Goal: Information Seeking & Learning: Learn about a topic

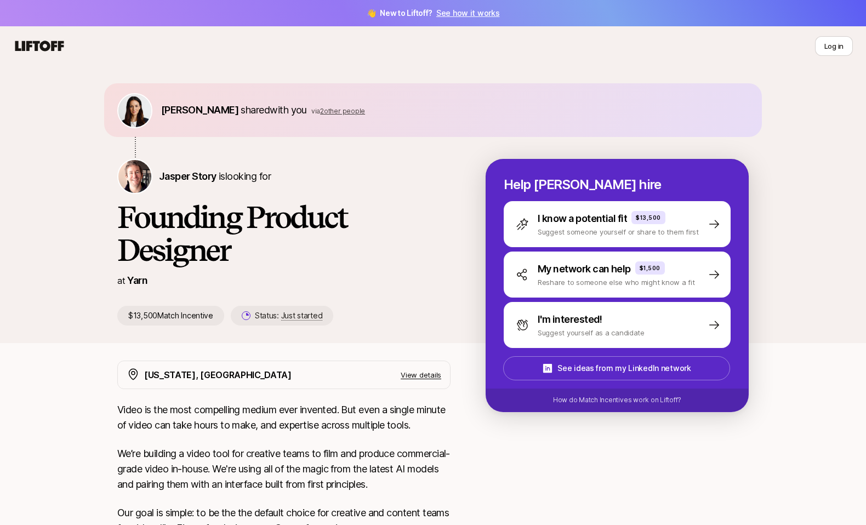
click at [278, 271] on div "[PERSON_NAME] Story is looking for Founding Product Designer at Yarn $13,500 Ma…" at bounding box center [301, 242] width 369 height 167
click at [22, 46] on icon at bounding box center [39, 46] width 49 height 10
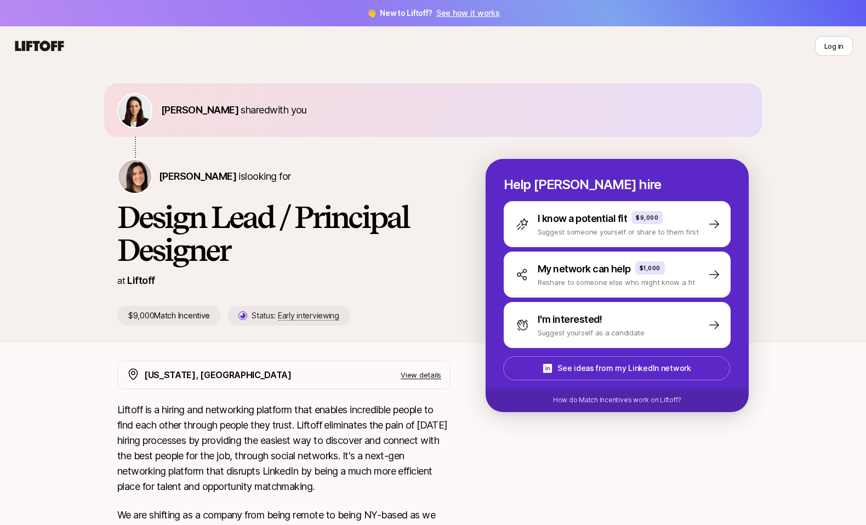
click at [32, 47] on icon at bounding box center [39, 45] width 53 height 15
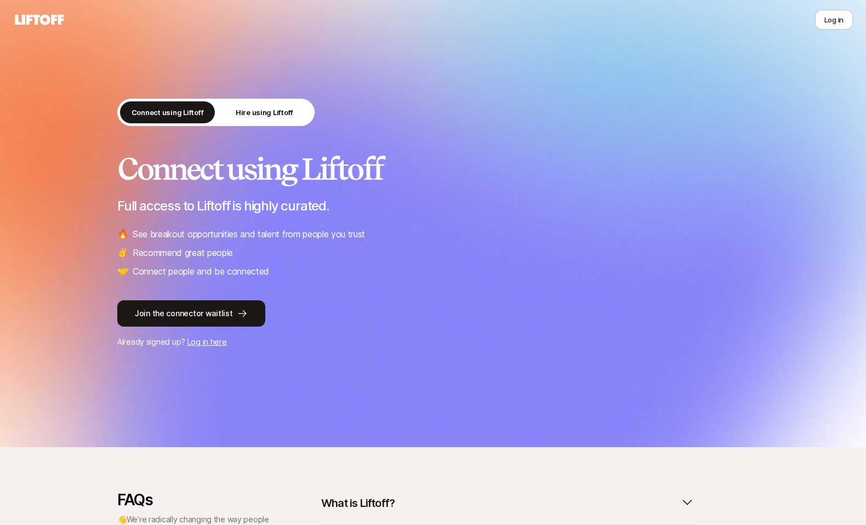
click at [282, 99] on div "Connect using Liftoff Hire using Liftoff" at bounding box center [215, 112] width 197 height 27
click at [279, 106] on button "Hire using Liftoff" at bounding box center [264, 112] width 95 height 22
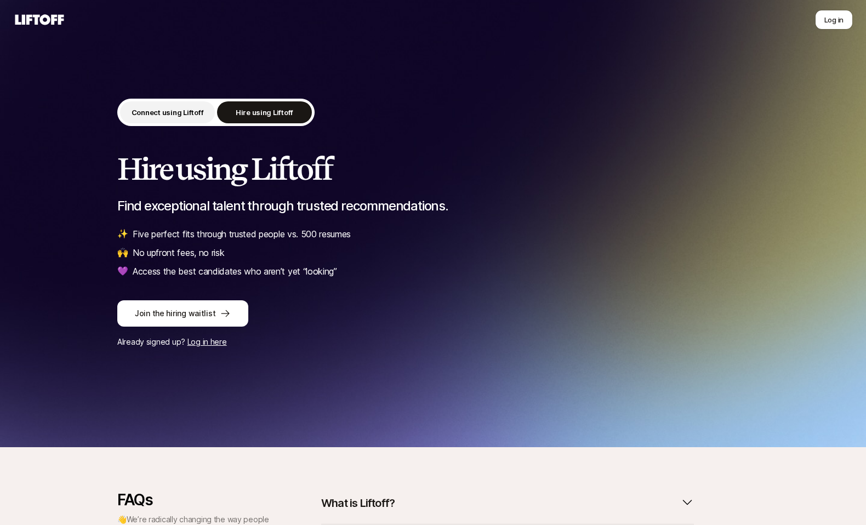
click at [180, 107] on p "Connect using Liftoff" at bounding box center [168, 112] width 72 height 11
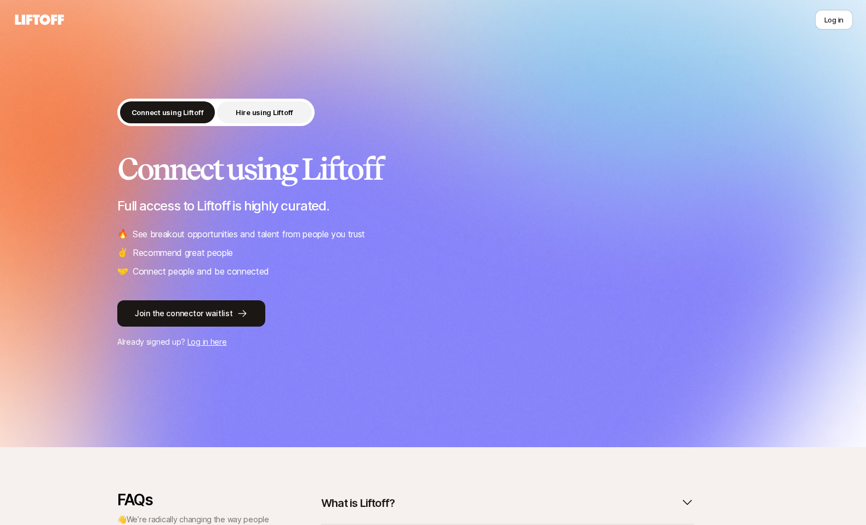
click at [265, 117] on p "Hire using Liftoff" at bounding box center [265, 112] width 58 height 11
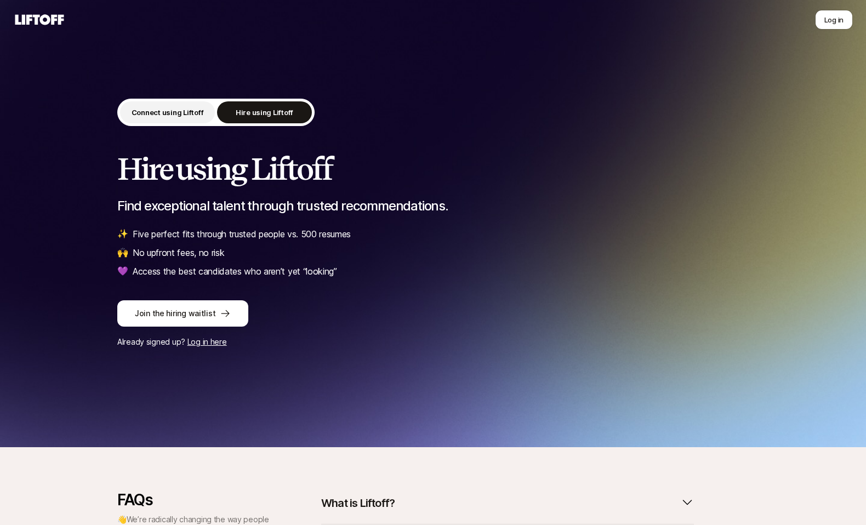
click at [174, 110] on p "Connect using Liftoff" at bounding box center [168, 112] width 72 height 11
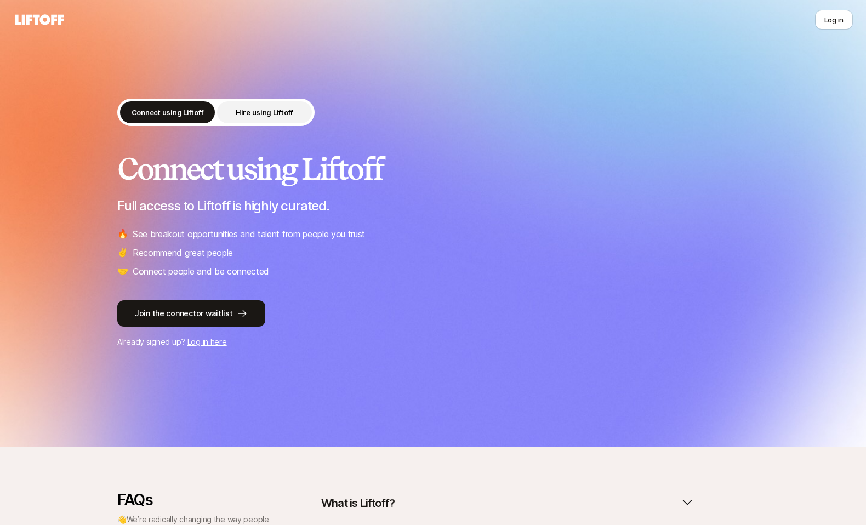
click at [251, 118] on button "Hire using Liftoff" at bounding box center [264, 112] width 95 height 22
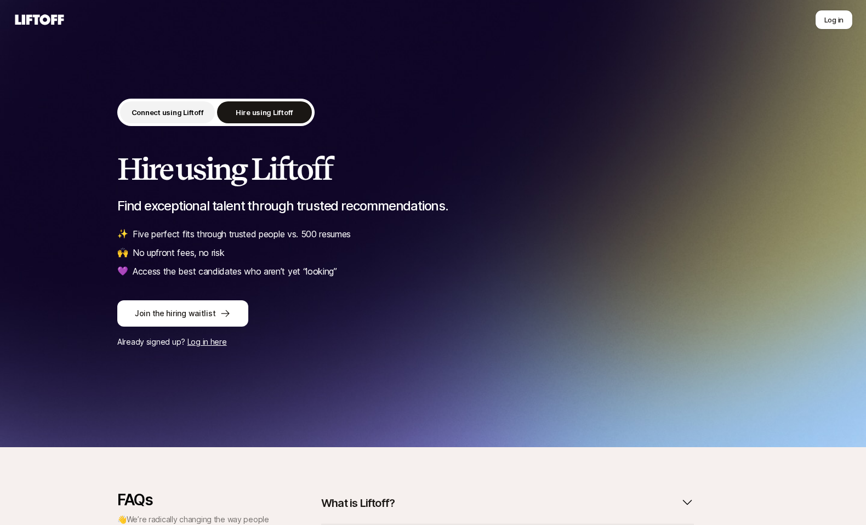
click at [172, 112] on p "Connect using Liftoff" at bounding box center [168, 112] width 72 height 11
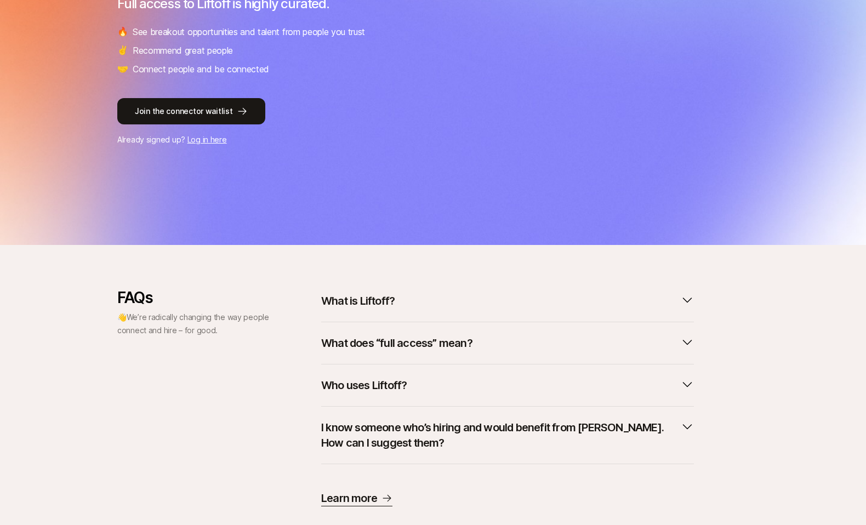
scroll to position [228, 0]
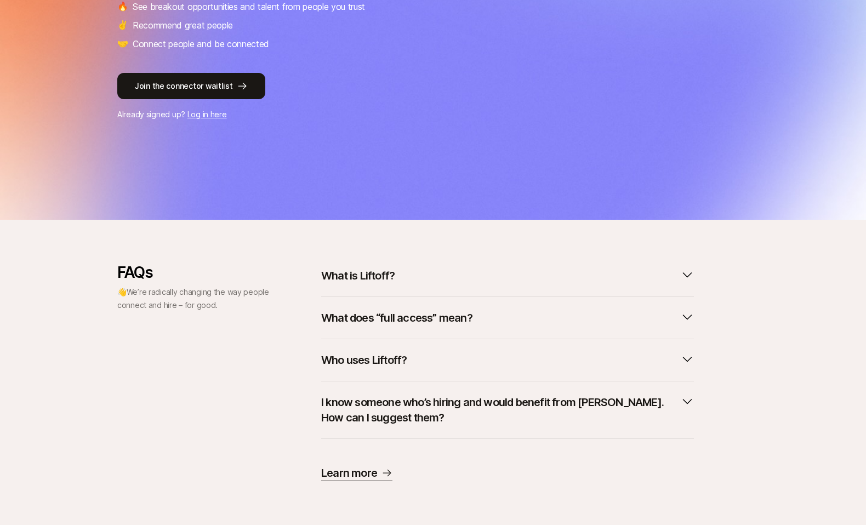
click at [484, 278] on button "What is Liftoff?" at bounding box center [507, 276] width 373 height 24
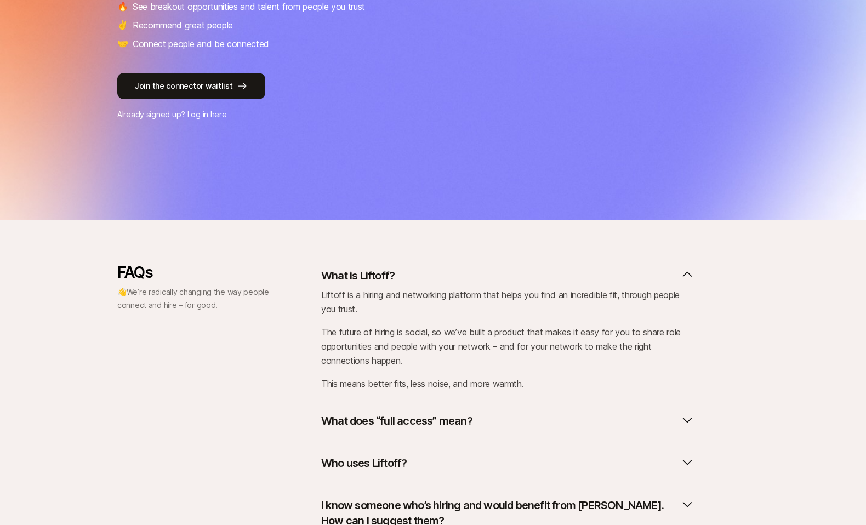
click at [484, 278] on button "What is Liftoff?" at bounding box center [507, 276] width 373 height 24
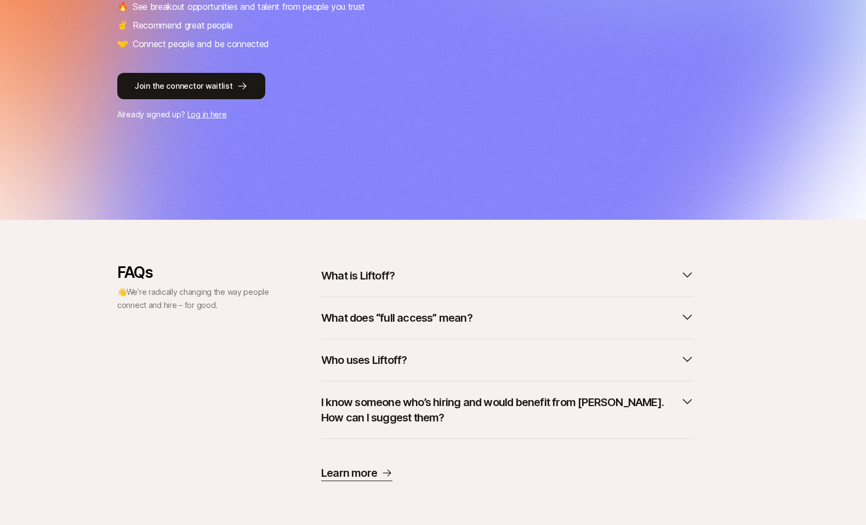
click at [483, 315] on button "What does “full access” mean?" at bounding box center [507, 318] width 373 height 24
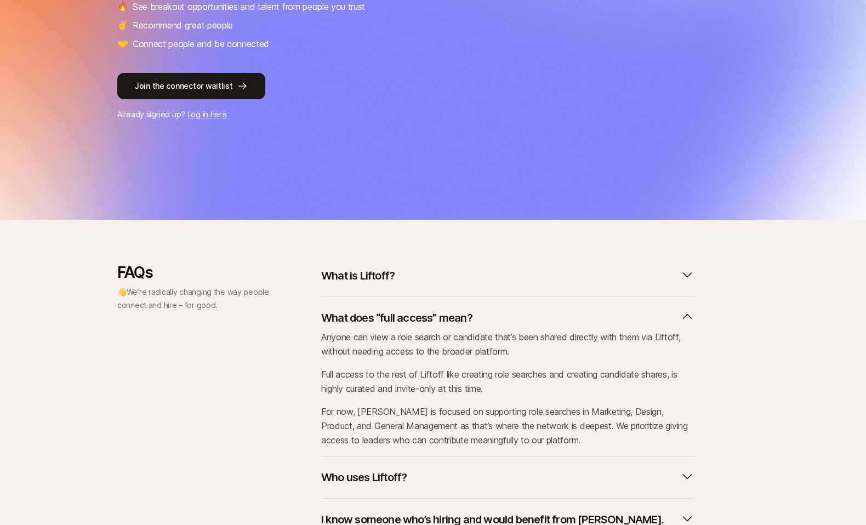
click at [483, 315] on button "What does “full access” mean?" at bounding box center [507, 318] width 373 height 24
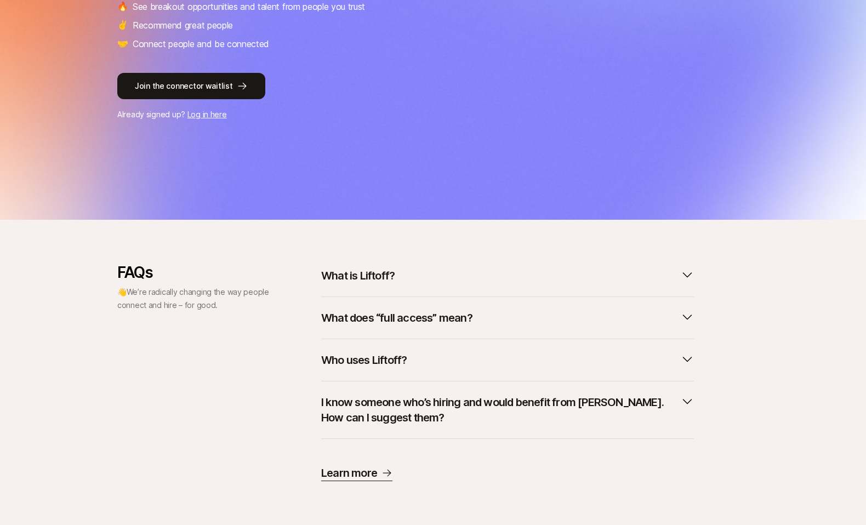
click at [470, 365] on button "Who uses Liftoff?" at bounding box center [507, 360] width 373 height 24
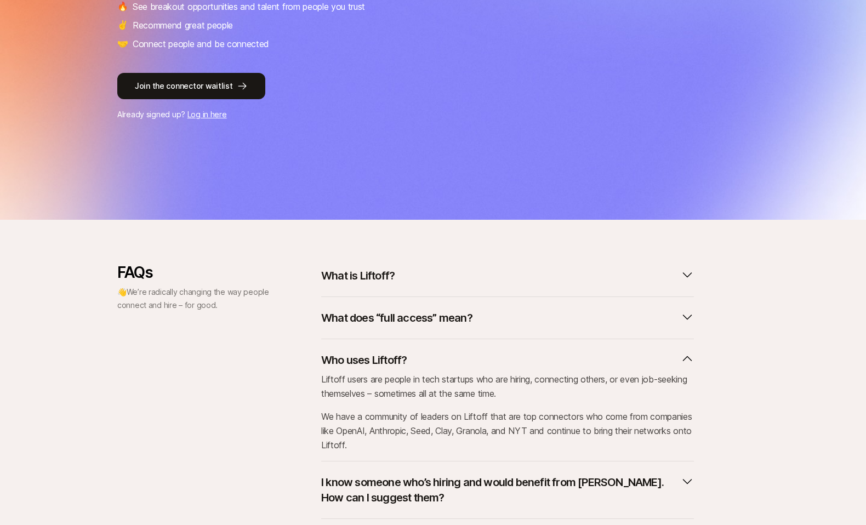
click at [470, 365] on button "Who uses Liftoff?" at bounding box center [507, 360] width 373 height 24
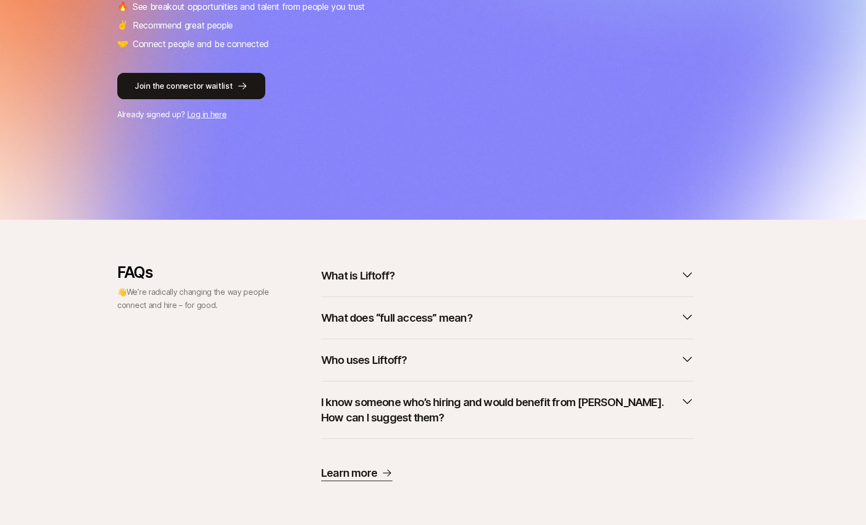
click at [469, 403] on p "I know someone who’s hiring and would benefit from [PERSON_NAME]. How can I sug…" at bounding box center [498, 410] width 355 height 31
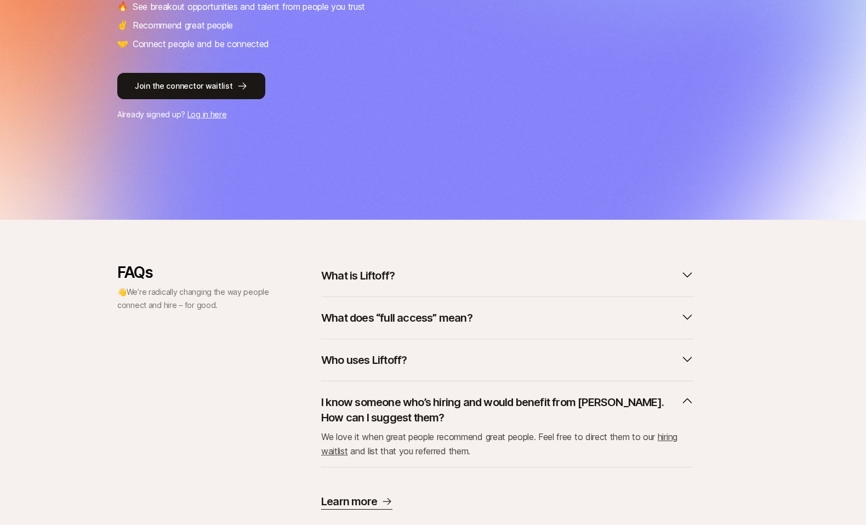
click at [469, 403] on p "I know someone who’s hiring and would benefit from [PERSON_NAME]. How can I sug…" at bounding box center [498, 410] width 355 height 31
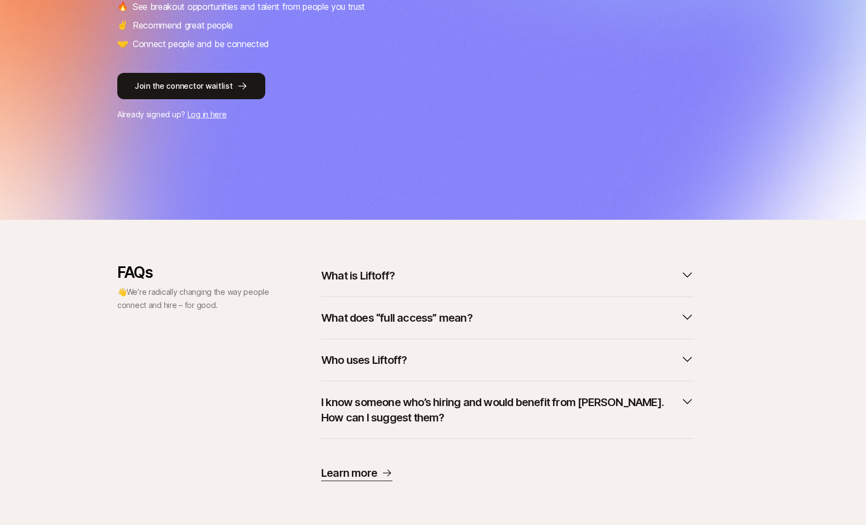
click at [474, 343] on div "Who uses Liftoff?" at bounding box center [507, 360] width 373 height 42
click at [481, 309] on button "What does “full access” mean?" at bounding box center [507, 318] width 373 height 24
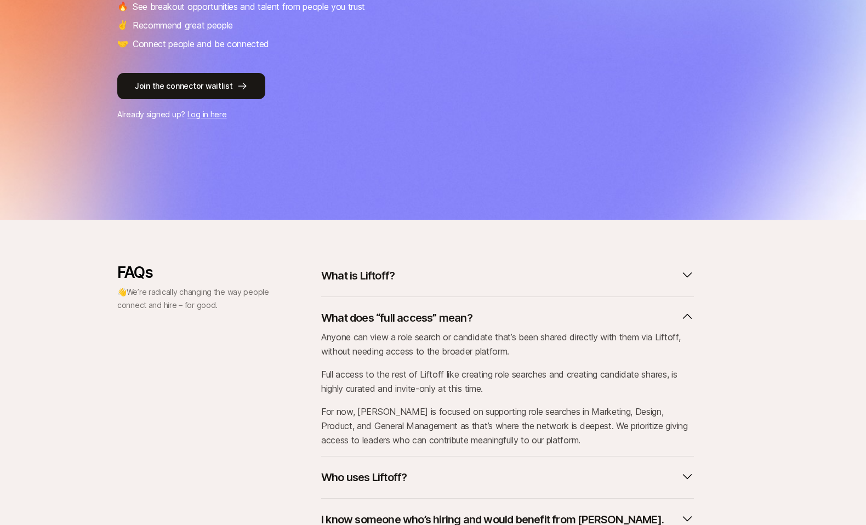
click at [481, 309] on button "What does “full access” mean?" at bounding box center [507, 318] width 373 height 24
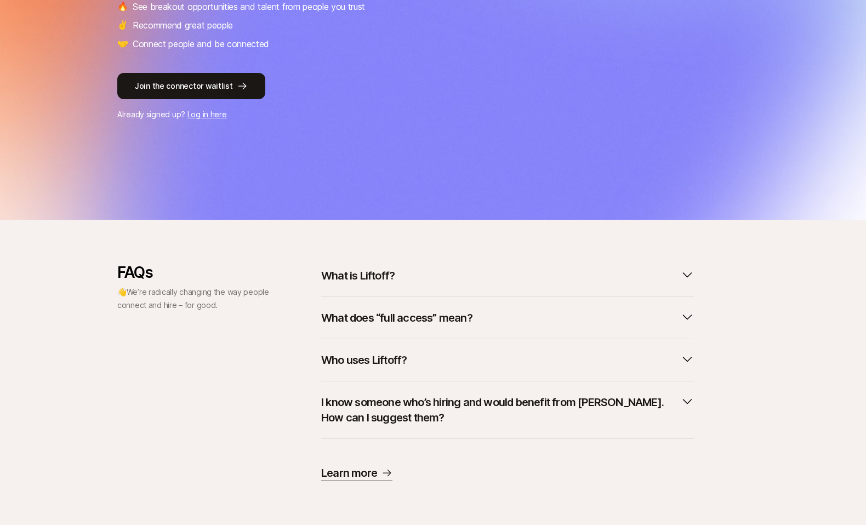
click at [481, 309] on button "What does “full access” mean?" at bounding box center [507, 318] width 373 height 24
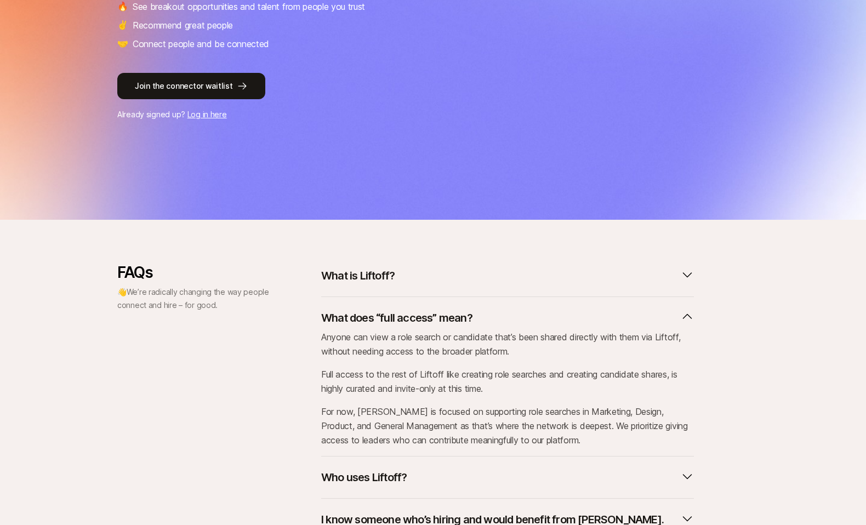
click at [481, 309] on button "What does “full access” mean?" at bounding box center [507, 318] width 373 height 24
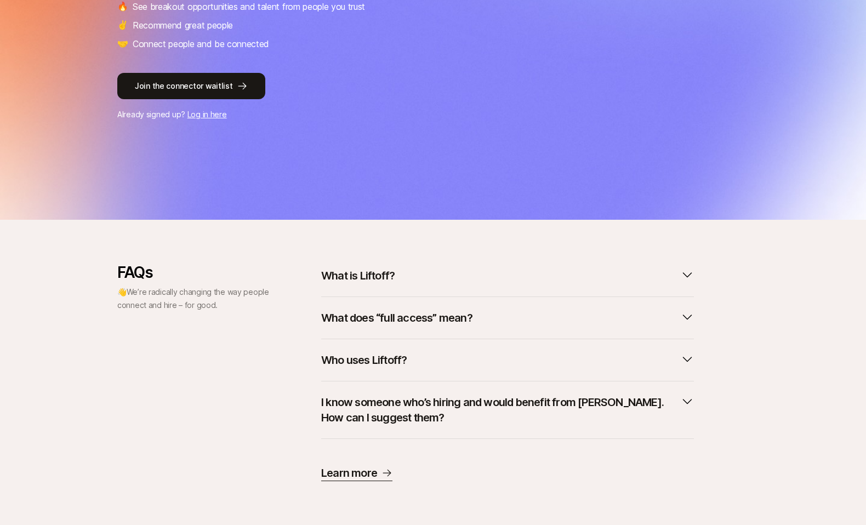
click at [481, 309] on button "What does “full access” mean?" at bounding box center [507, 318] width 373 height 24
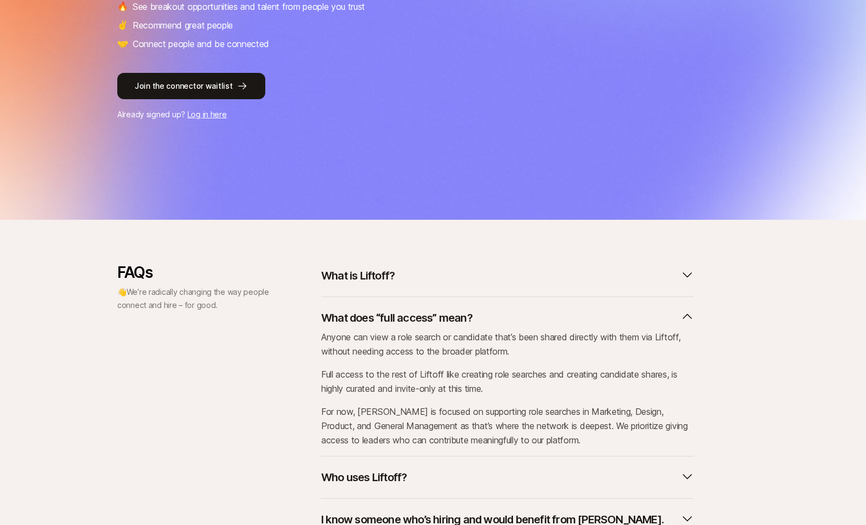
click at [481, 309] on button "What does “full access” mean?" at bounding box center [507, 318] width 373 height 24
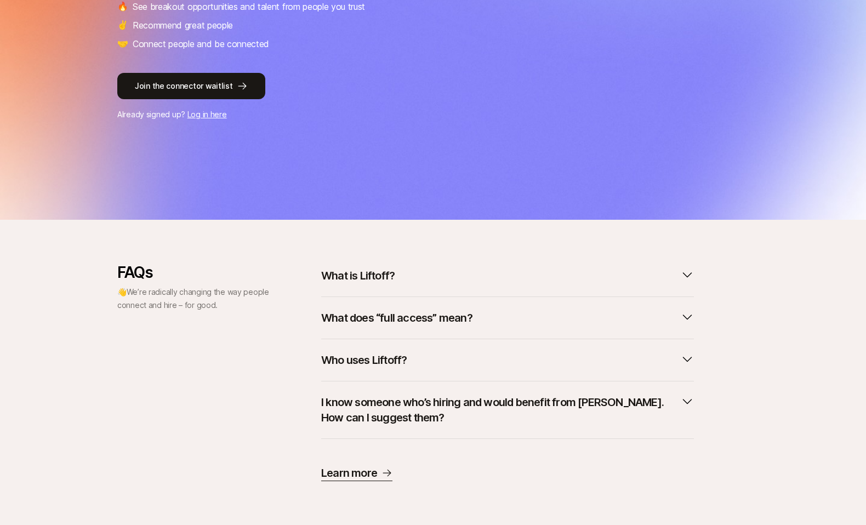
click at [187, 290] on span "We’re radically changing the way people connect and hire – for good." at bounding box center [193, 298] width 152 height 22
click at [192, 313] on div "FAQs 👋 We’re radically changing the way people connect and hire – for good." at bounding box center [194, 373] width 154 height 218
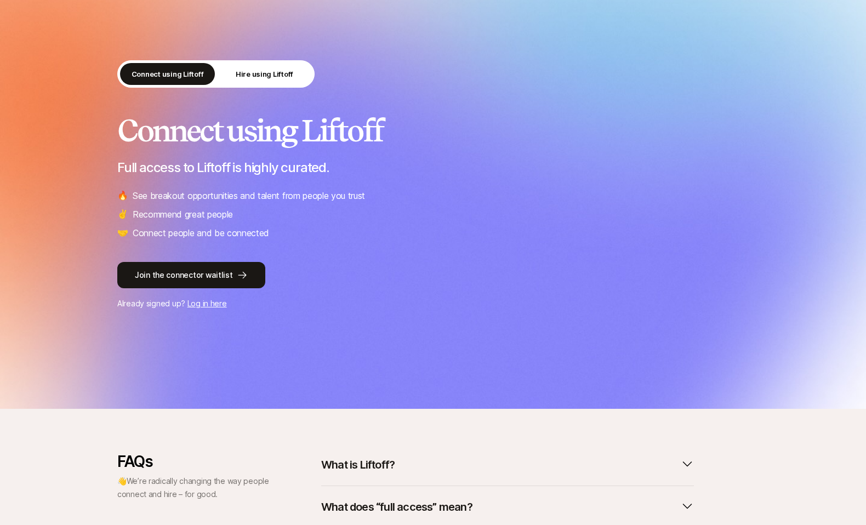
scroll to position [0, 0]
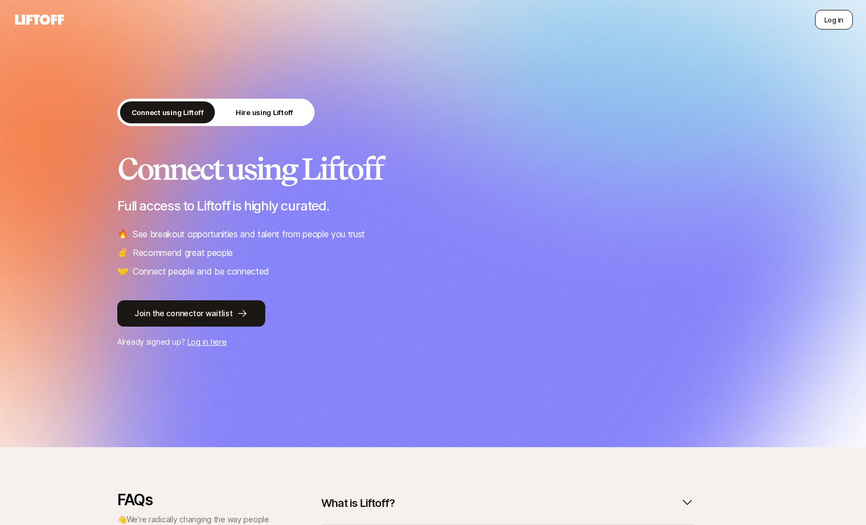
click at [841, 18] on button "Log in" at bounding box center [834, 20] width 38 height 20
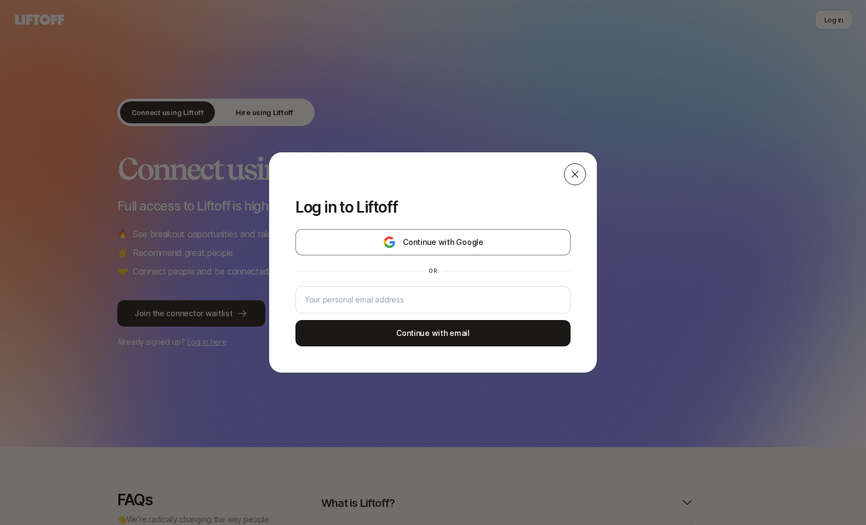
click at [576, 168] on div at bounding box center [575, 174] width 22 height 22
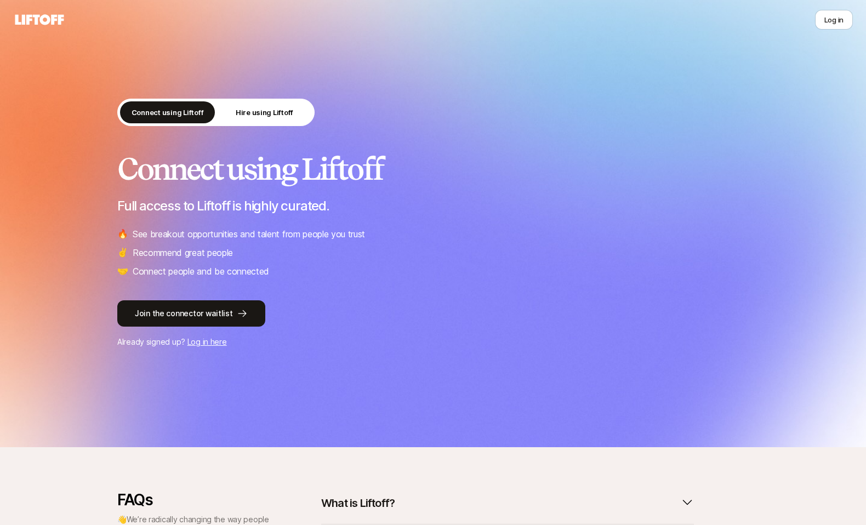
click at [35, 10] on div "Log in" at bounding box center [433, 20] width 840 height 20
click at [35, 14] on icon at bounding box center [39, 19] width 53 height 15
